Goal: Information Seeking & Learning: Learn about a topic

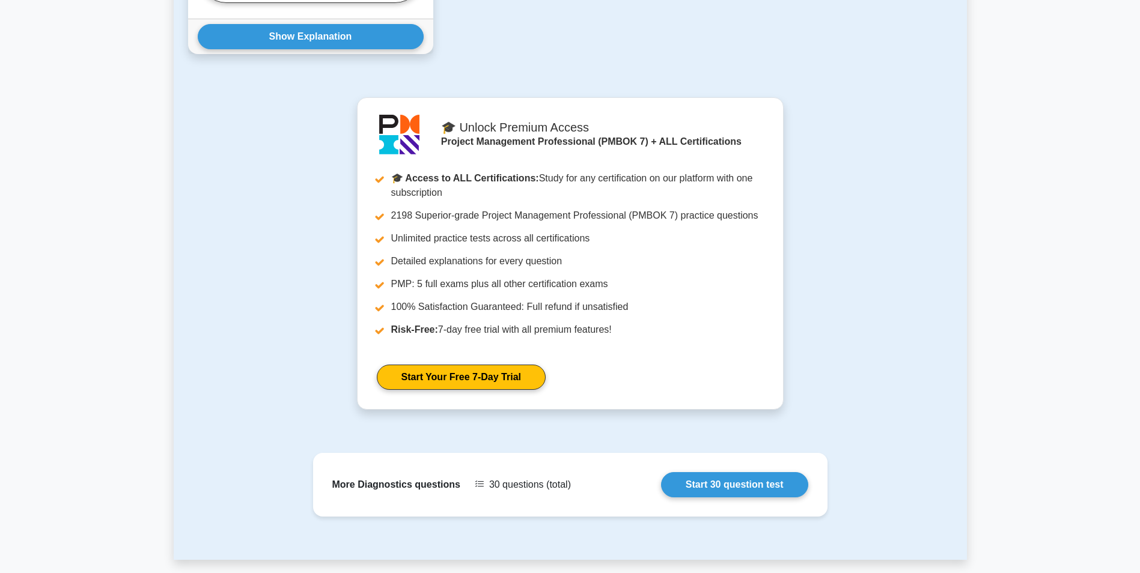
scroll to position [1082, 0]
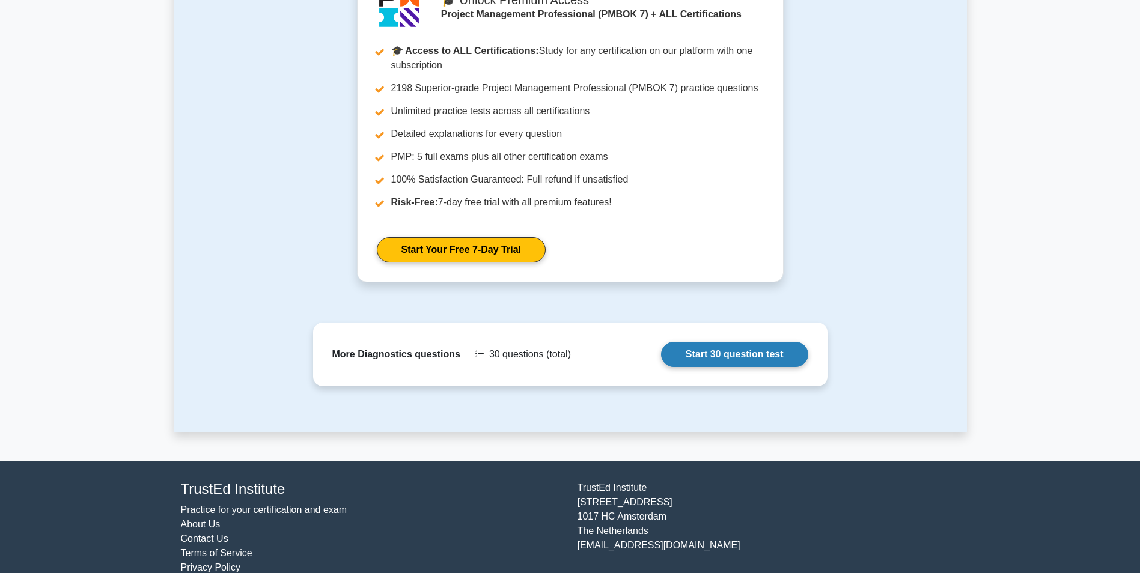
click at [707, 347] on link "Start 30 question test" at bounding box center [734, 354] width 147 height 25
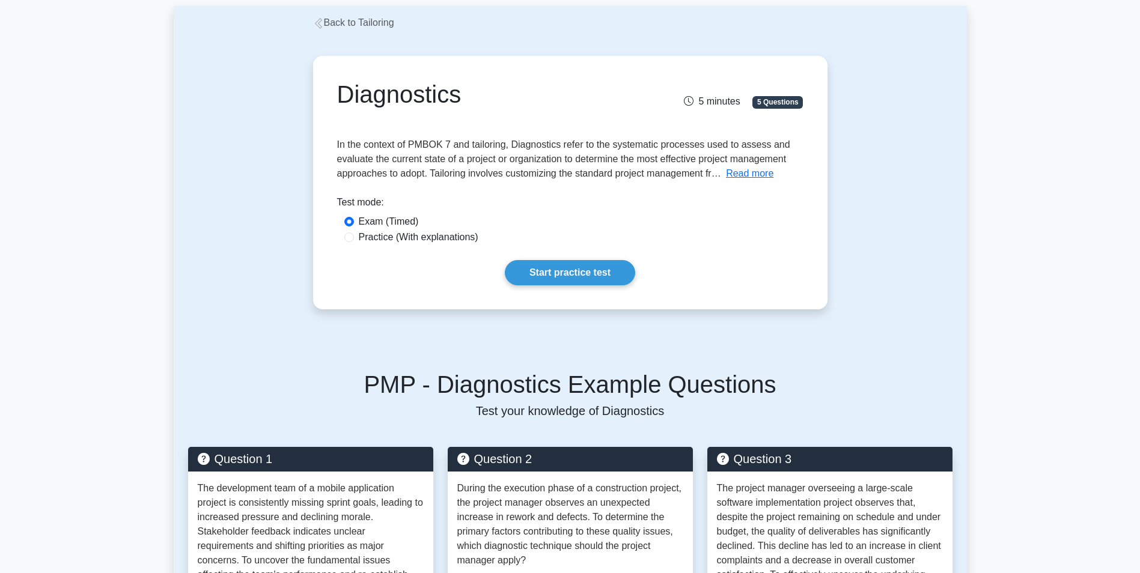
scroll to position [120, 0]
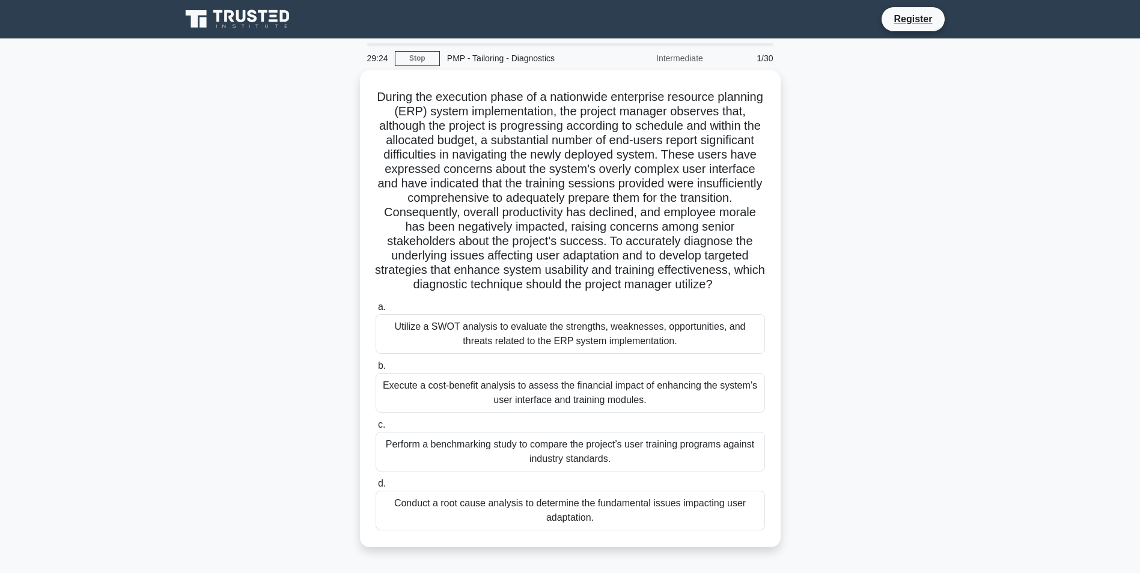
click at [236, 16] on icon at bounding box center [238, 19] width 115 height 23
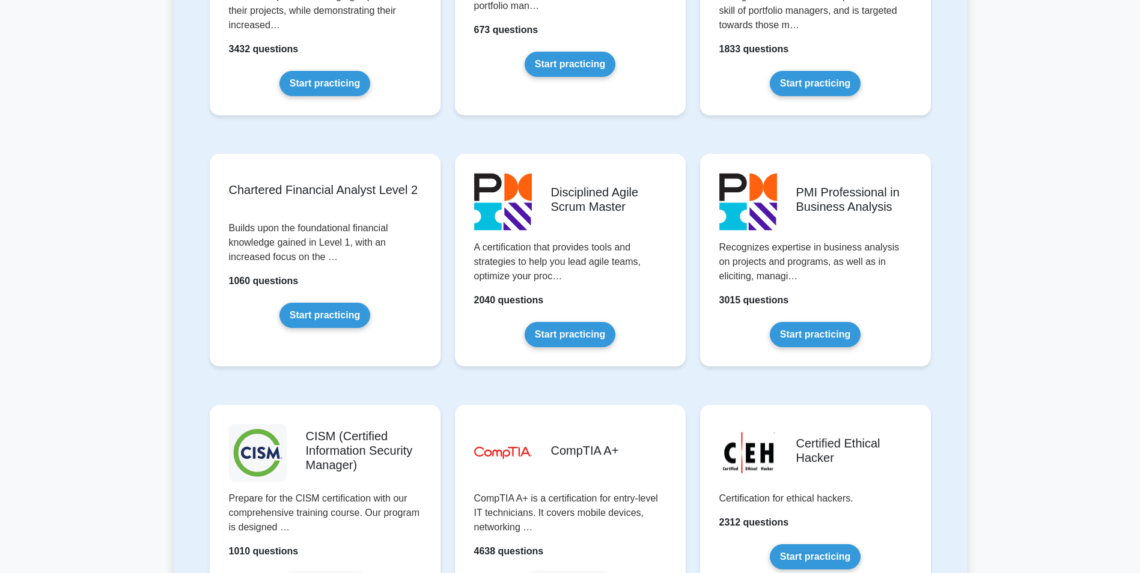
scroll to position [1743, 0]
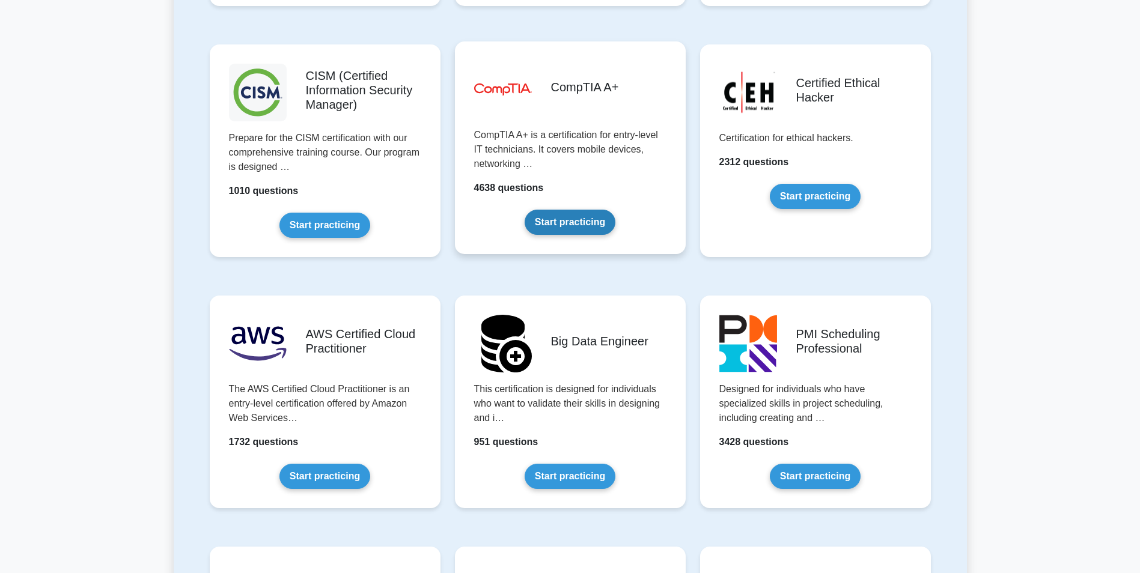
click at [599, 223] on link "Start practicing" at bounding box center [570, 222] width 91 height 25
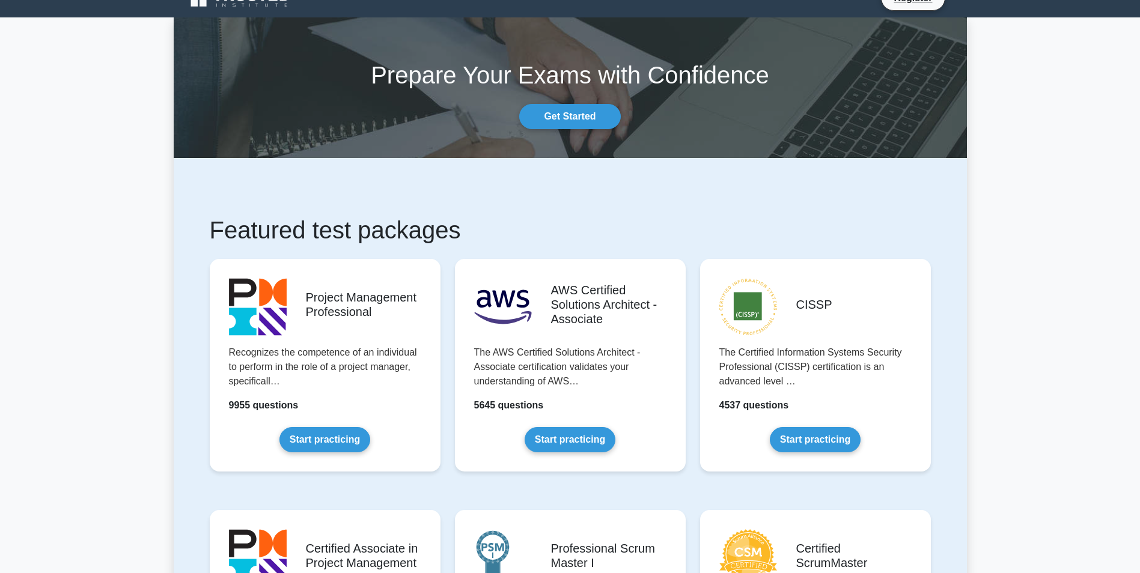
scroll to position [0, 0]
